Goal: Find contact information: Find contact information

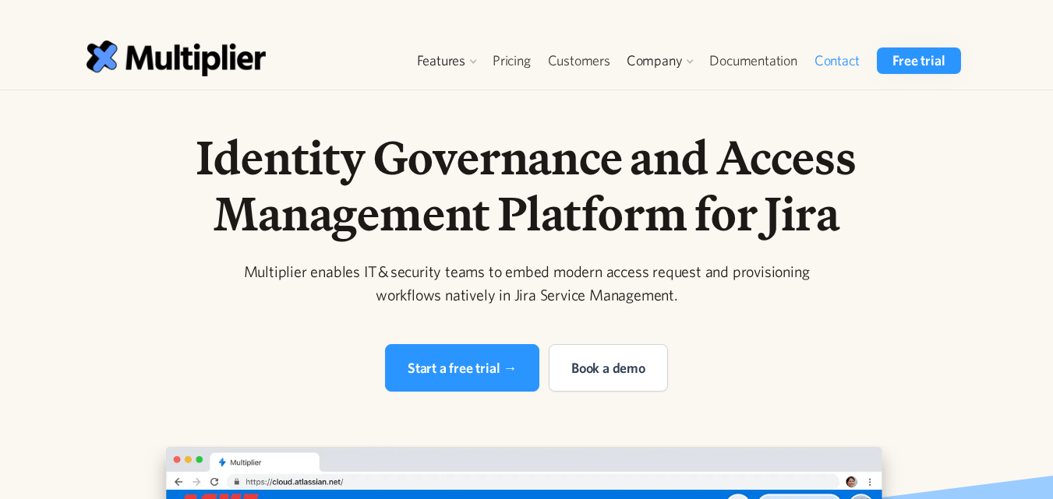
click at [842, 55] on link "Contact" at bounding box center [837, 61] width 62 height 26
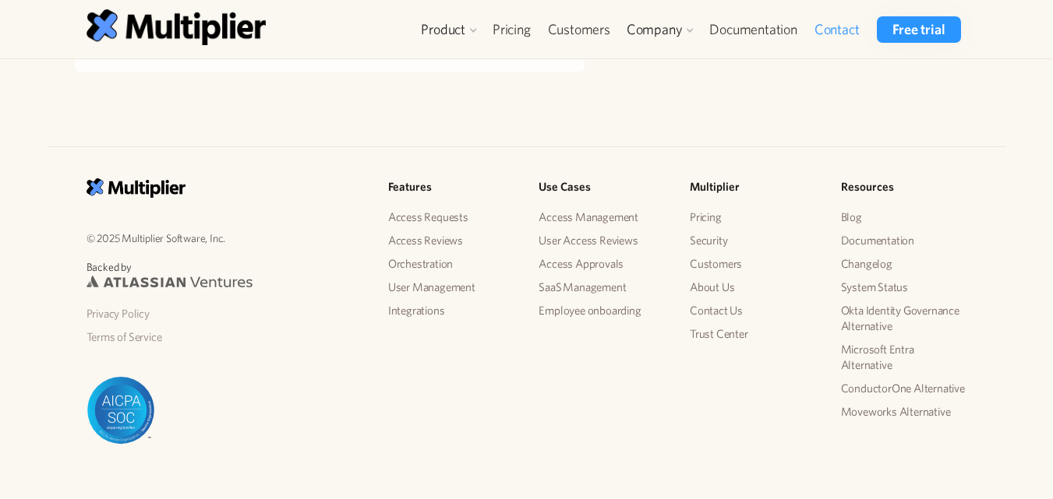
scroll to position [606, 0]
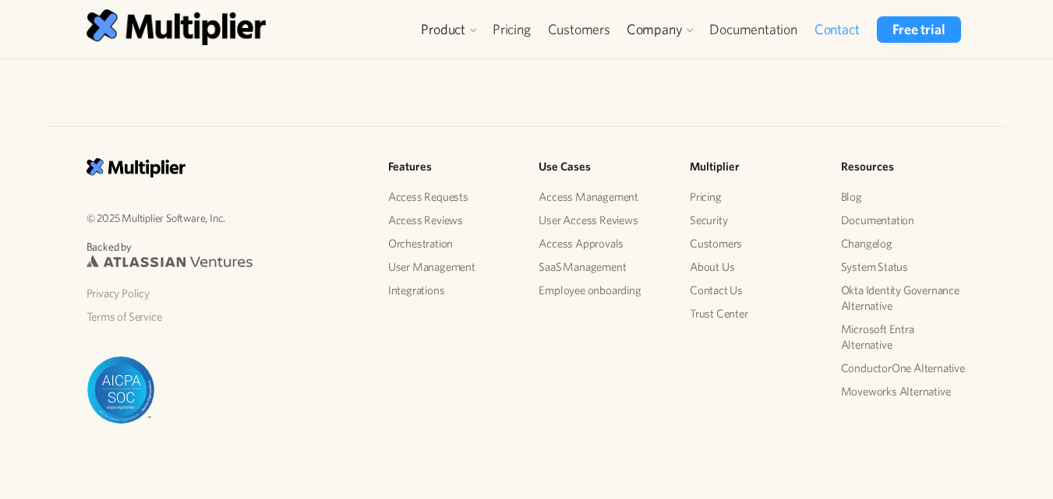
drag, startPoint x: 1063, startPoint y: 150, endPoint x: 1052, endPoint y: 450, distance: 299.4
